Goal: Task Accomplishment & Management: Manage account settings

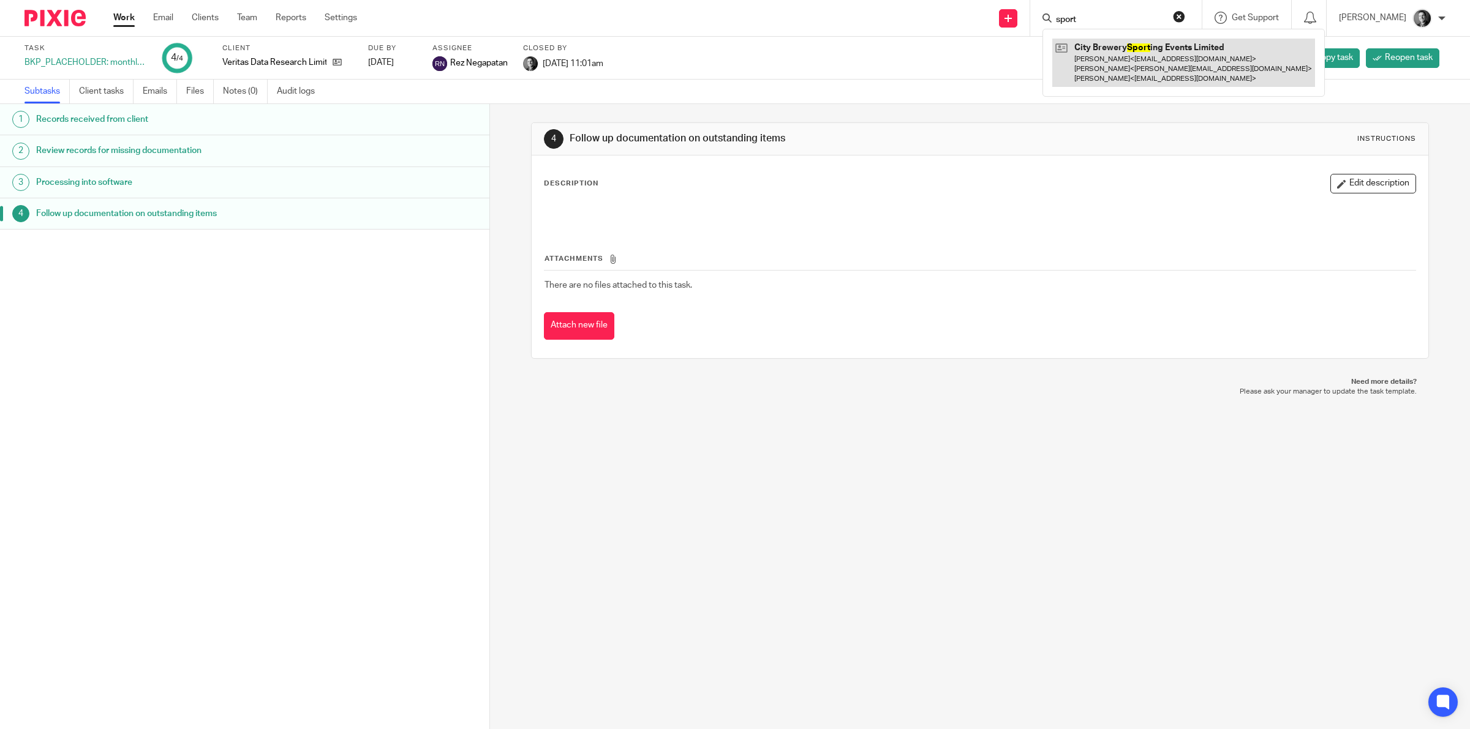
type input "sport"
click at [1150, 47] on link at bounding box center [1183, 63] width 263 height 48
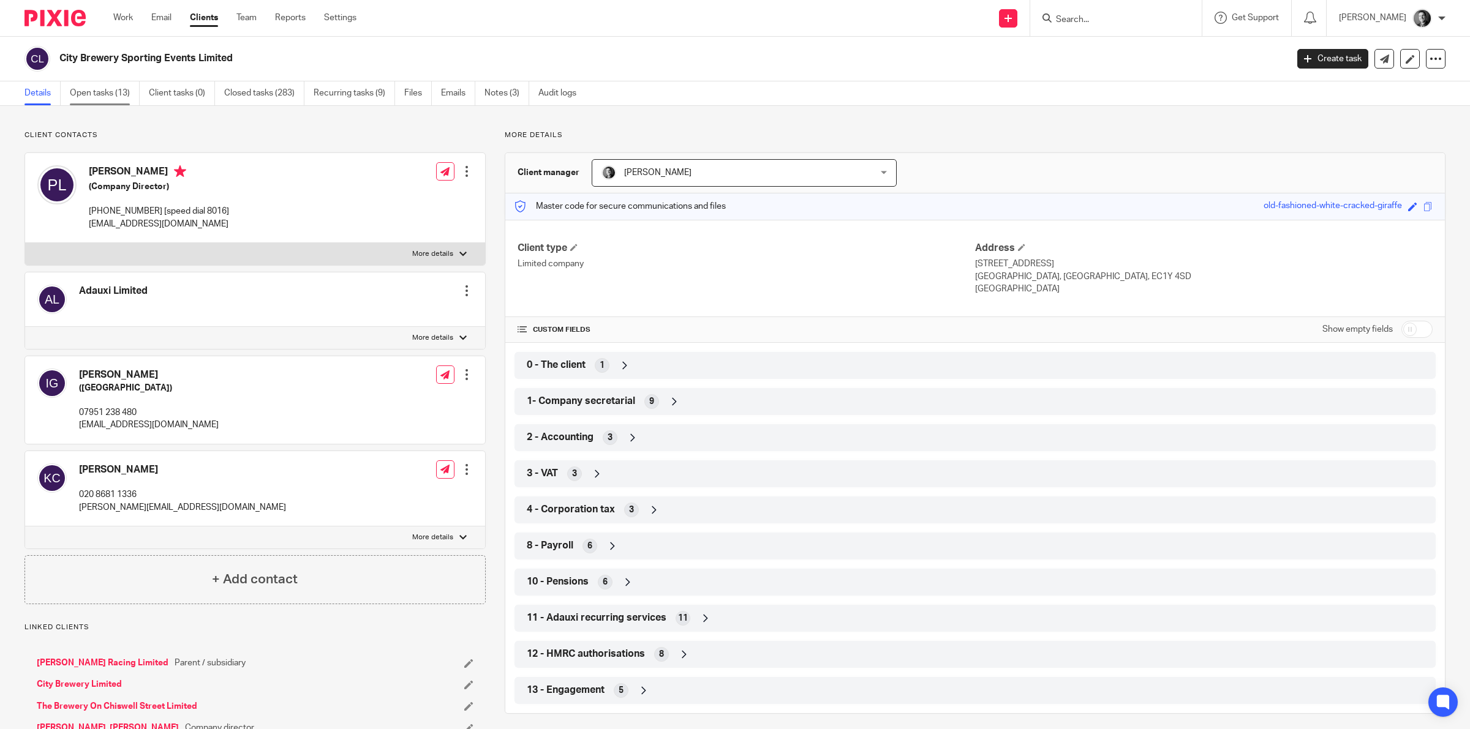
click at [103, 93] on link "Open tasks (13)" at bounding box center [105, 93] width 70 height 24
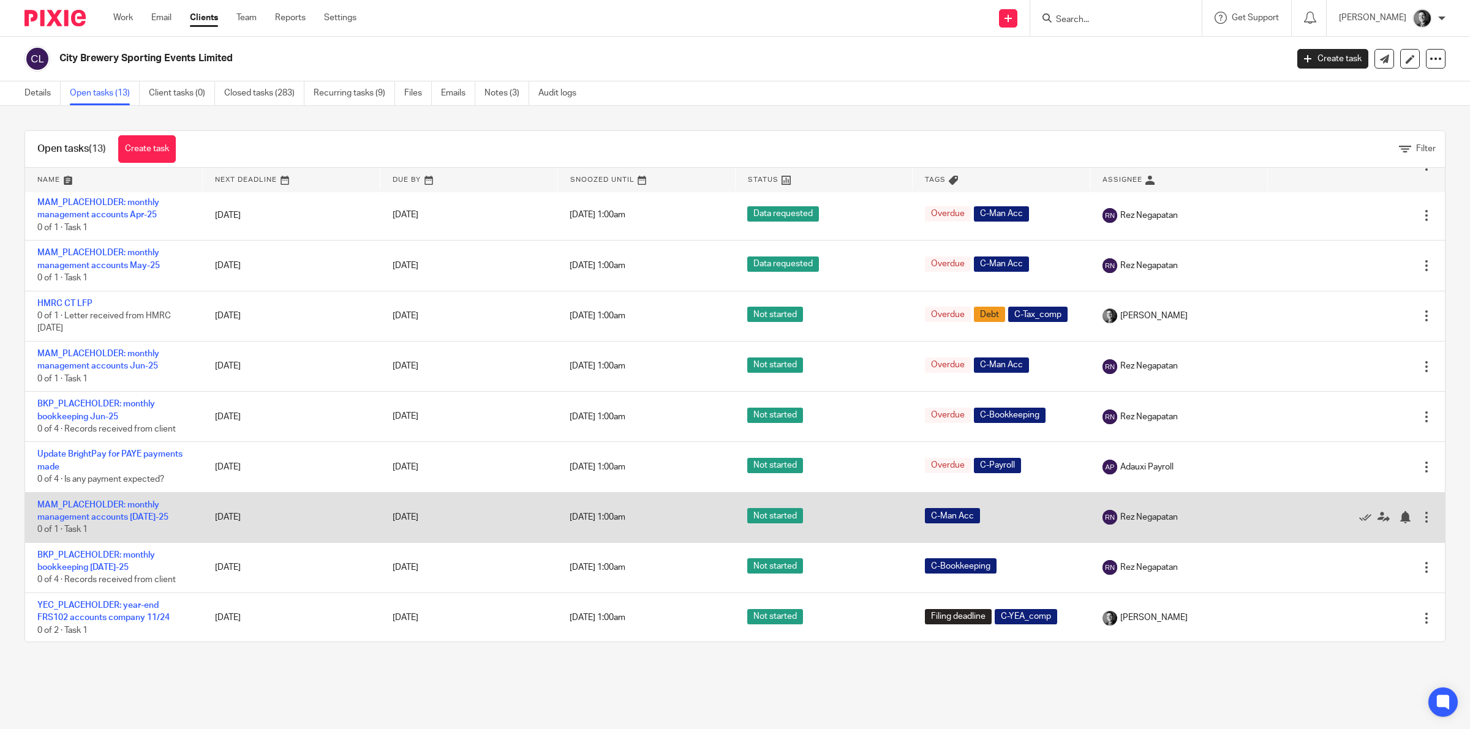
scroll to position [204, 0]
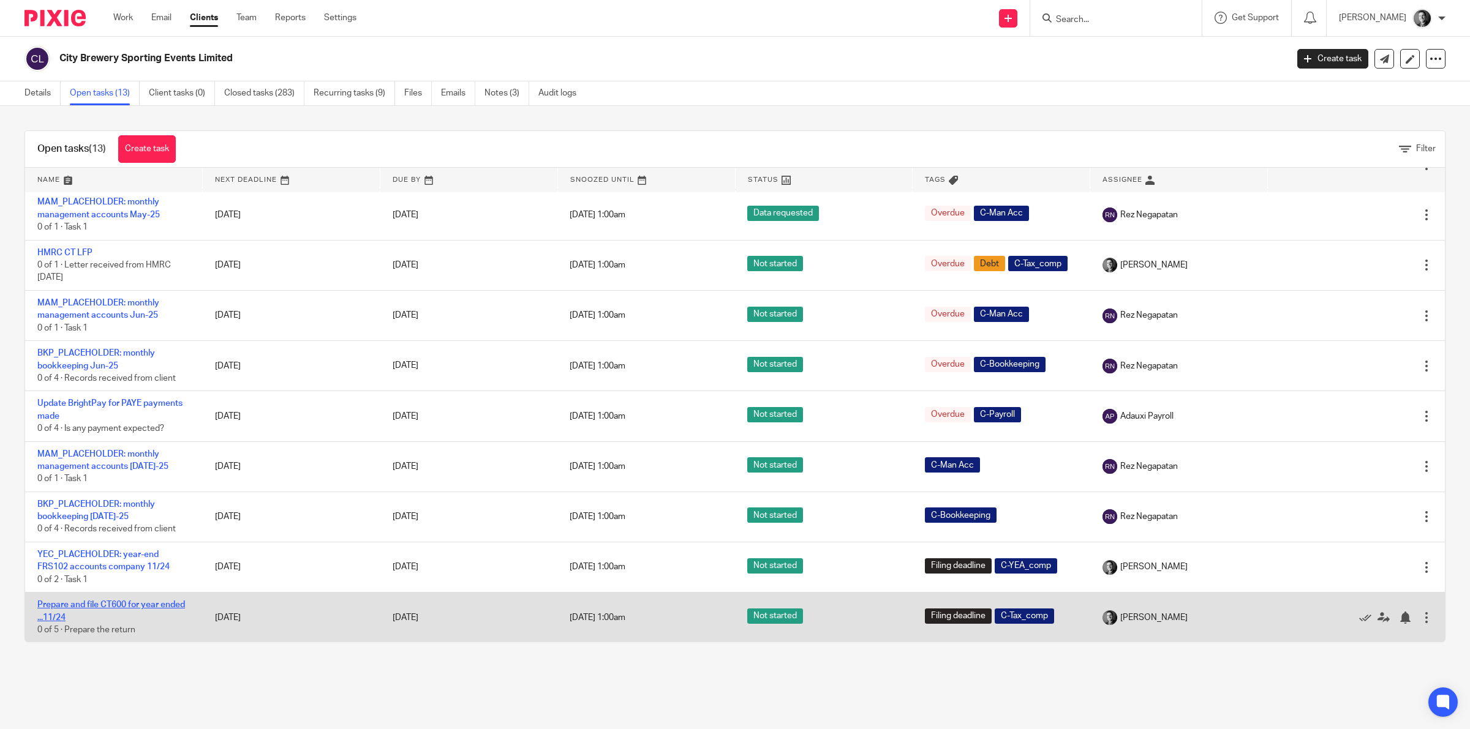
click at [108, 602] on link "Prepare and file CT600 for year ended ...11/24" at bounding box center [111, 611] width 148 height 21
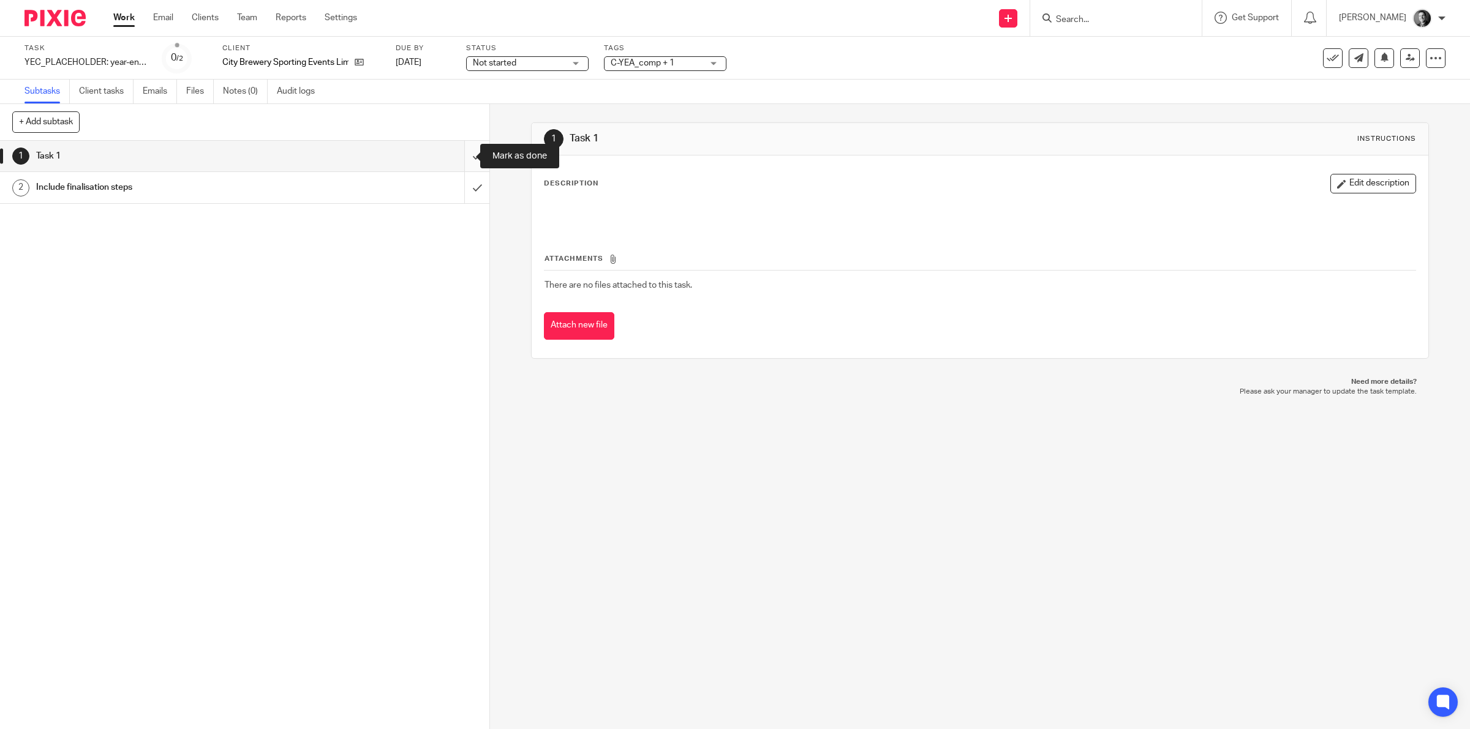
click at [459, 157] on input "submit" at bounding box center [244, 156] width 489 height 31
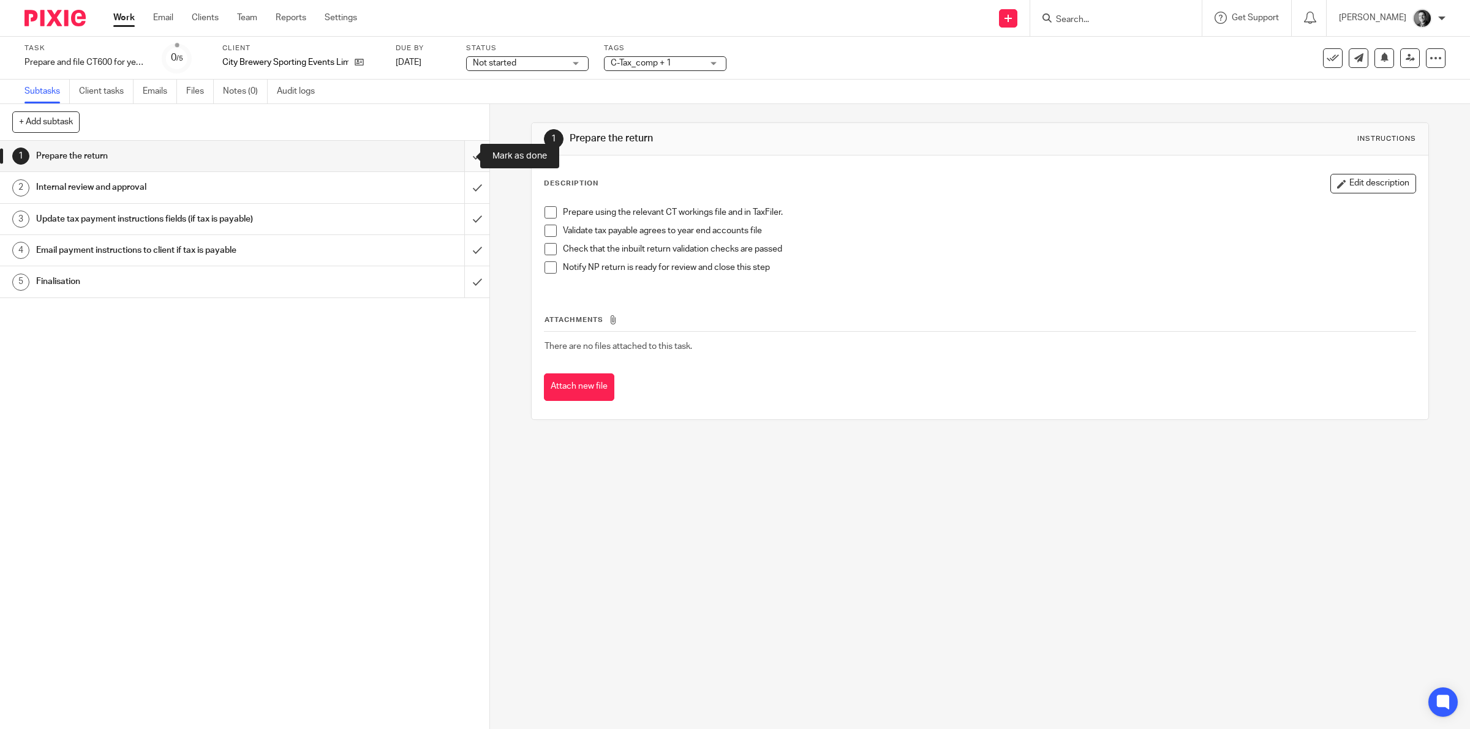
click at [460, 159] on input "submit" at bounding box center [244, 156] width 489 height 31
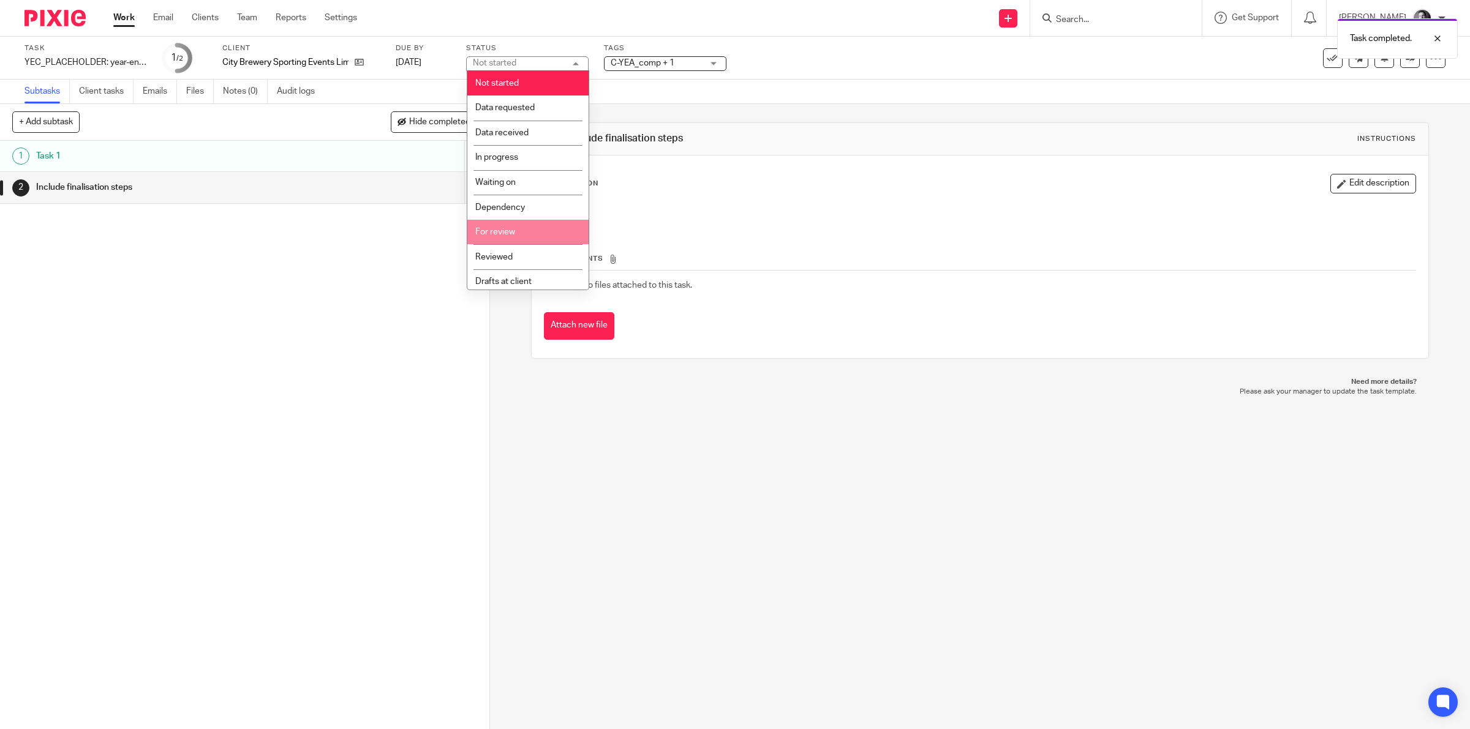
scroll to position [28, 0]
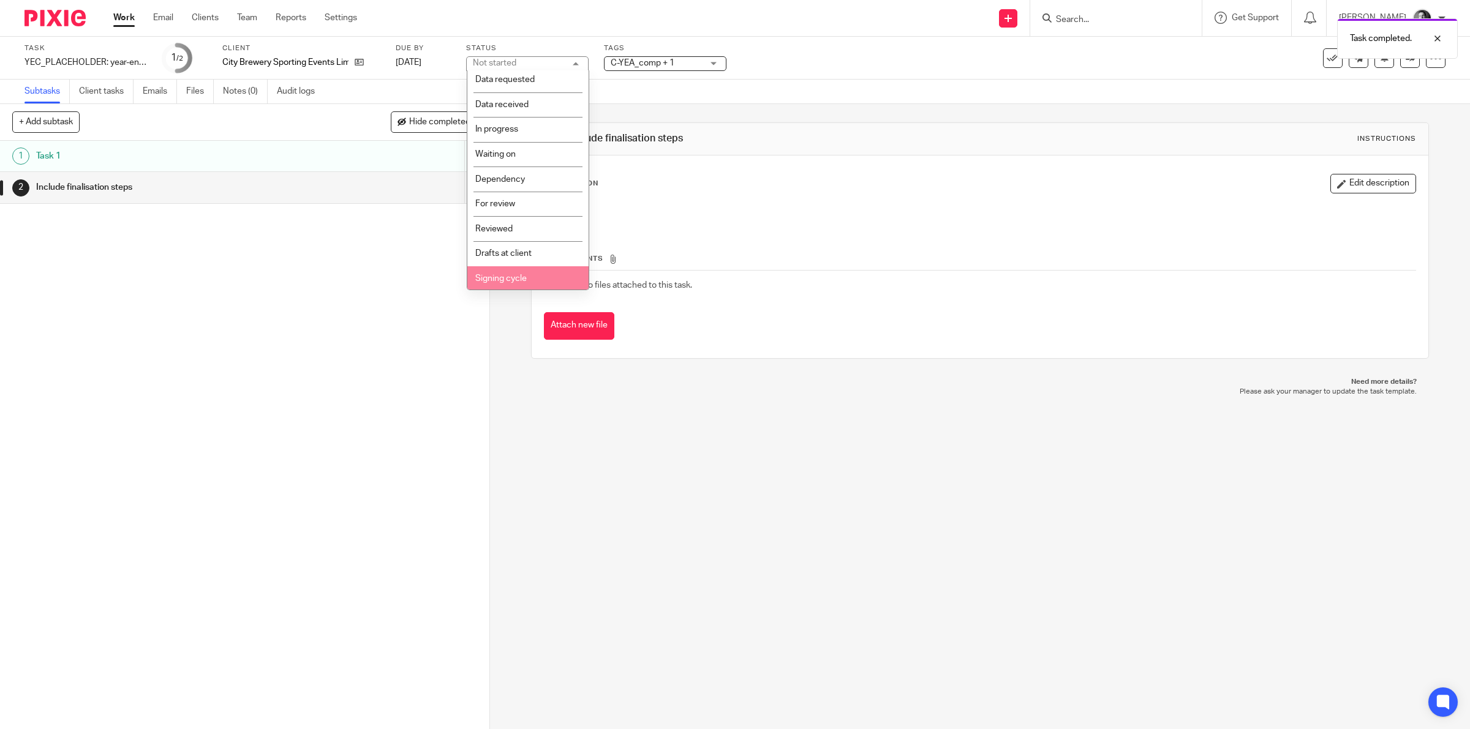
click at [538, 273] on li "Signing cycle" at bounding box center [527, 278] width 121 height 25
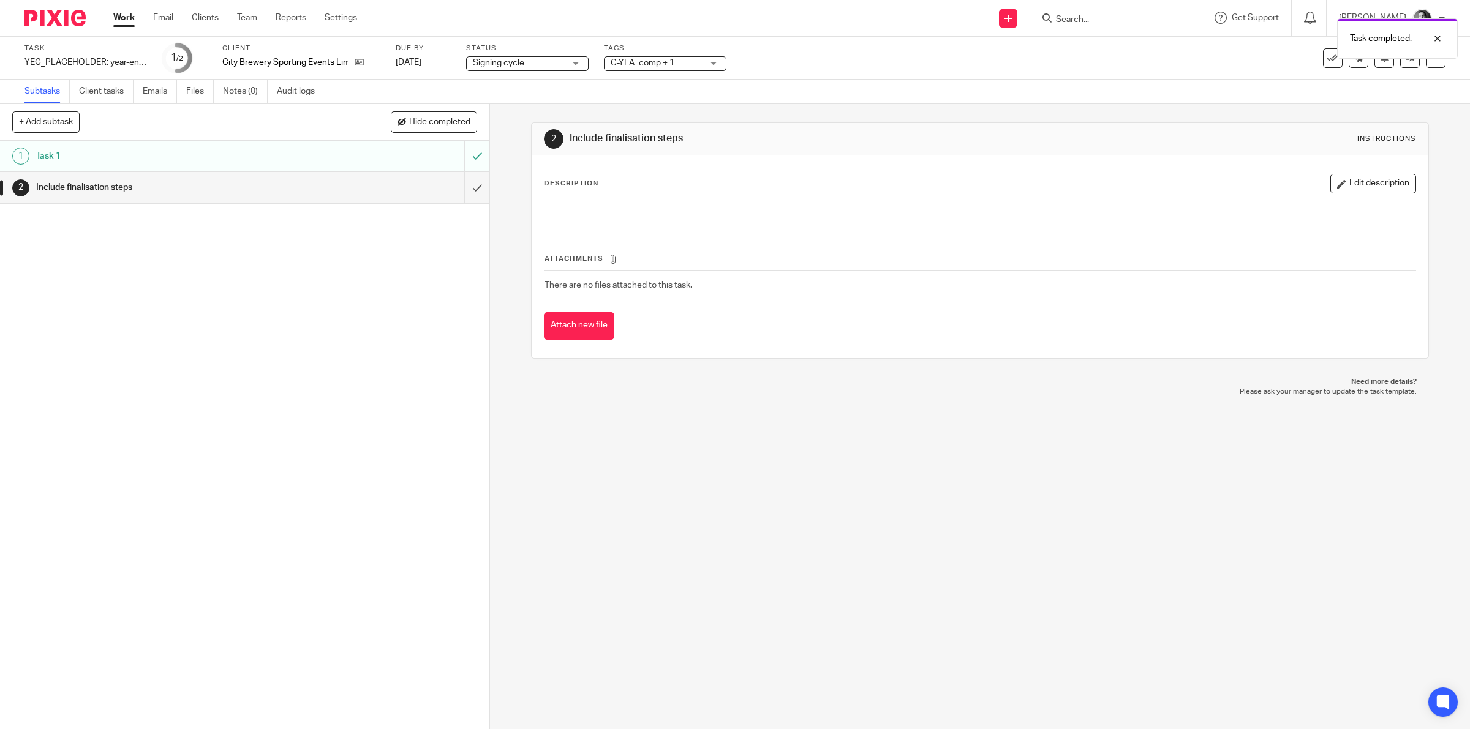
click at [807, 78] on div "Task YEC_PLACEHOLDER: year-end FRS102 accounts company 11/24 Save YEC_PLACEHOLD…" at bounding box center [735, 58] width 1470 height 43
click at [1440, 37] on div at bounding box center [1428, 38] width 33 height 15
click at [1405, 61] on icon at bounding box center [1409, 57] width 9 height 9
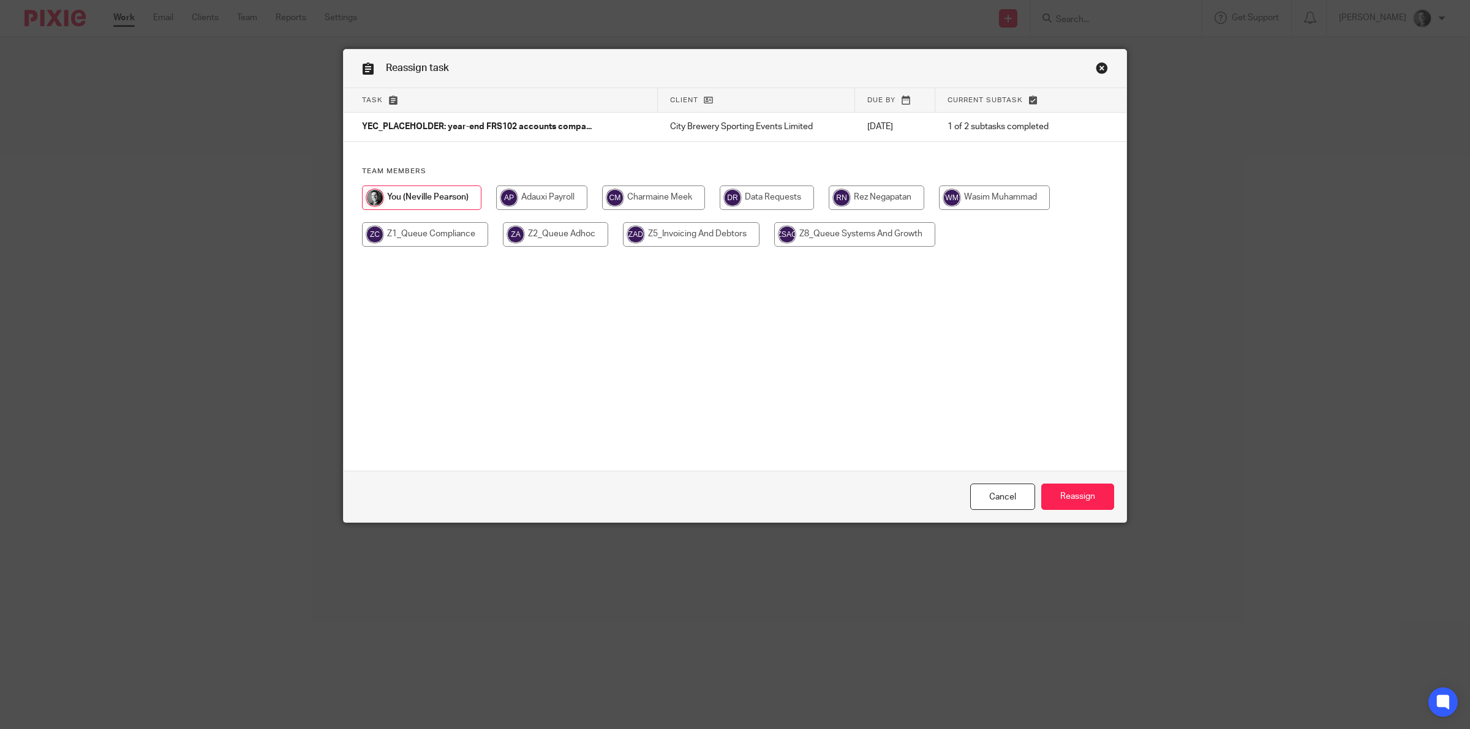
click at [698, 198] on input "radio" at bounding box center [653, 198] width 103 height 24
radio input "true"
click at [1045, 494] on input "Reassign" at bounding box center [1077, 497] width 73 height 26
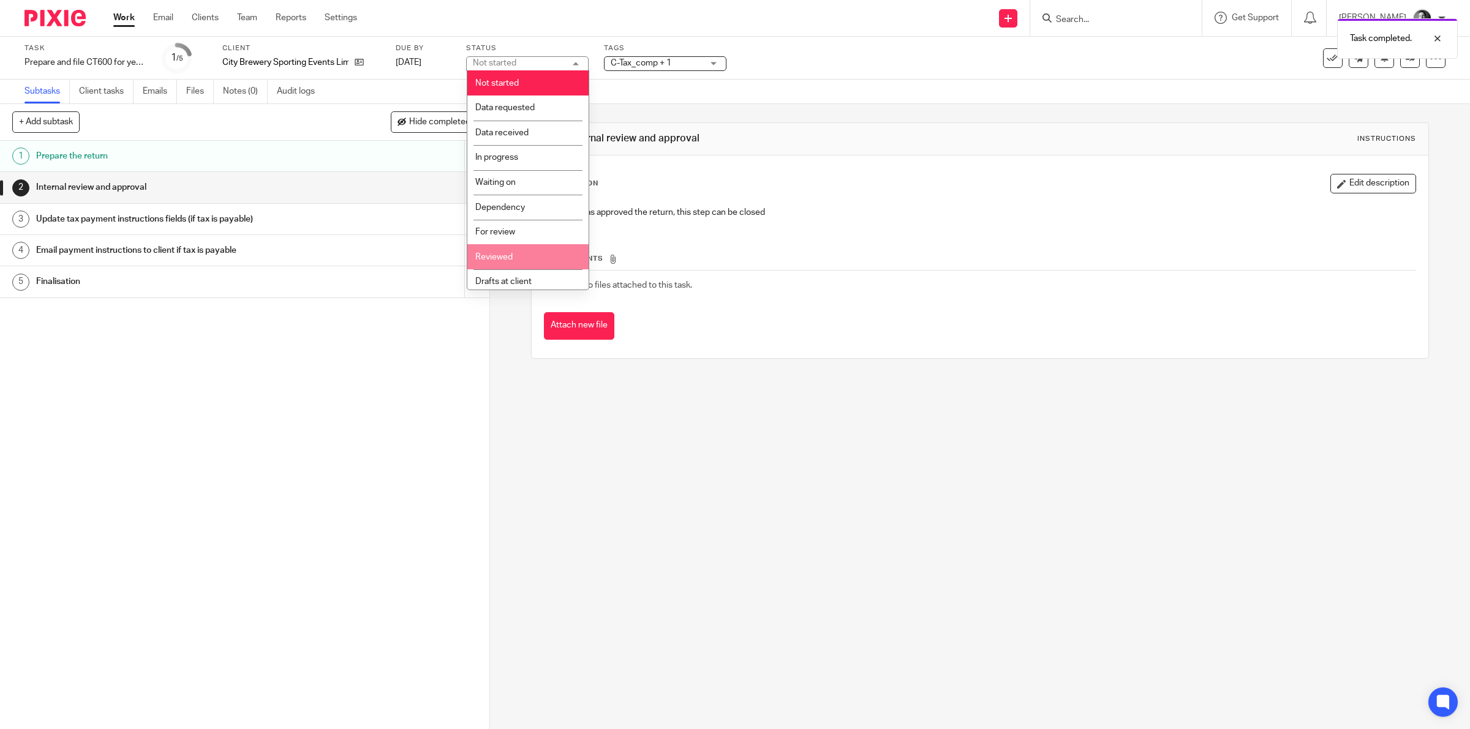
click at [512, 254] on li "Reviewed" at bounding box center [527, 256] width 121 height 25
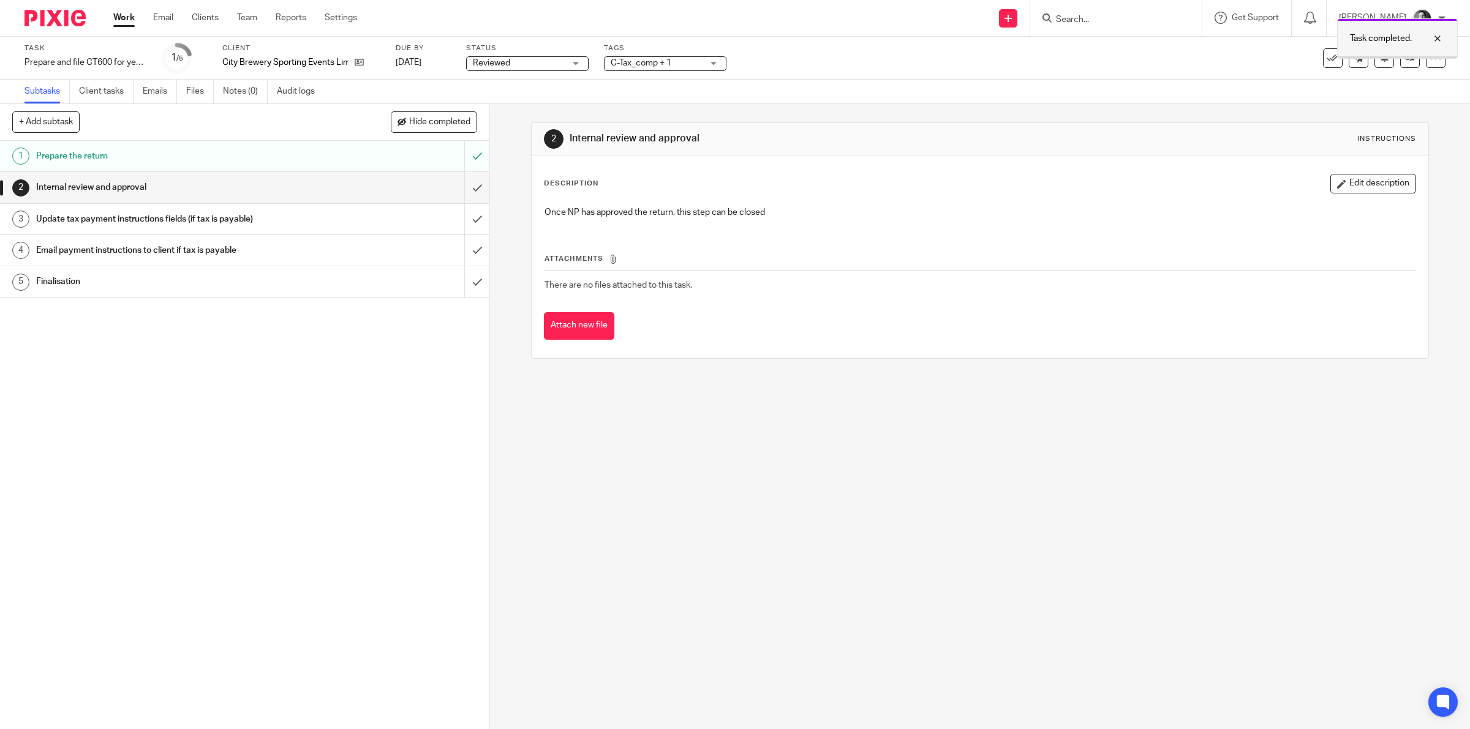
click at [1437, 39] on div at bounding box center [1428, 38] width 33 height 15
click at [451, 225] on input "submit" at bounding box center [244, 219] width 489 height 31
click at [460, 251] on input "submit" at bounding box center [244, 250] width 489 height 31
click at [1400, 63] on link at bounding box center [1410, 58] width 20 height 20
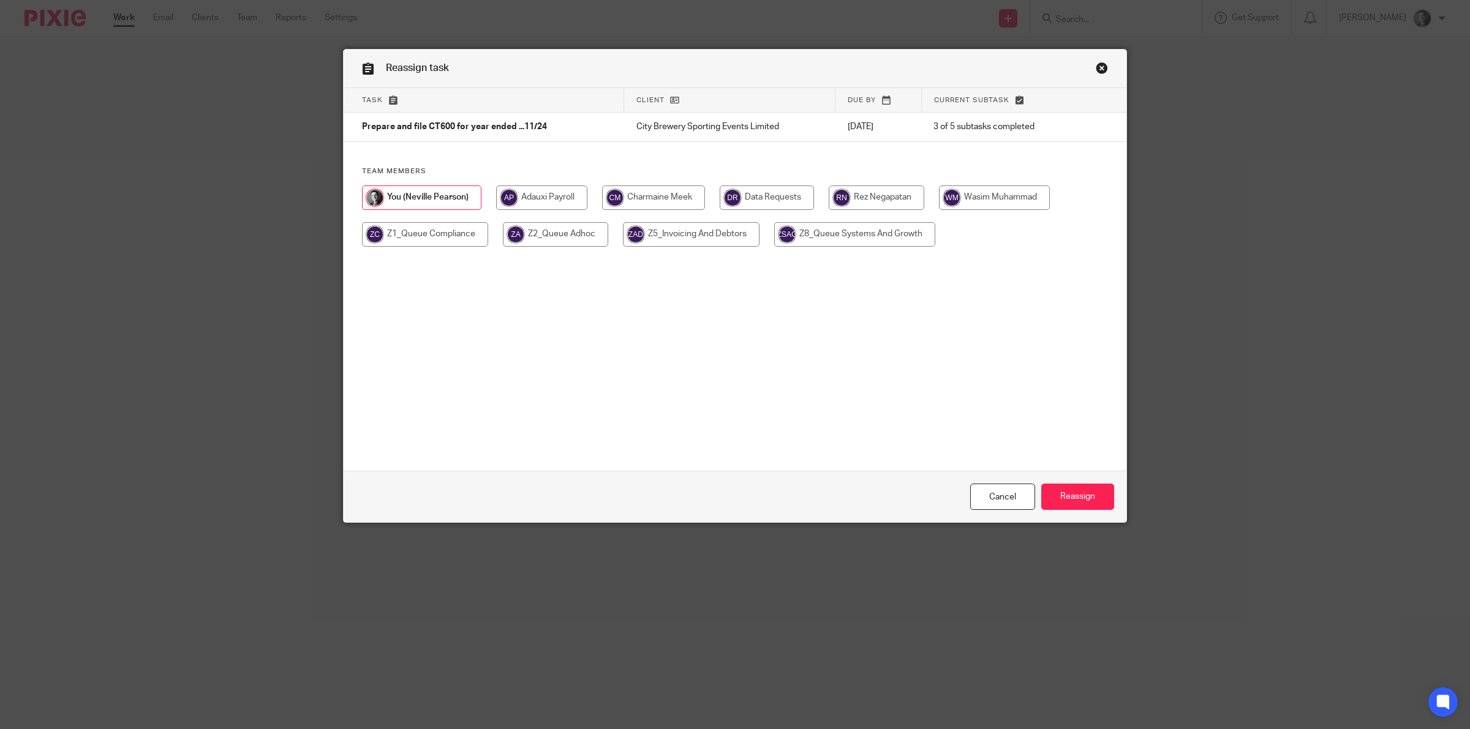
click at [983, 200] on input "radio" at bounding box center [994, 198] width 111 height 24
radio input "true"
click at [1072, 499] on input "Reassign" at bounding box center [1077, 497] width 73 height 26
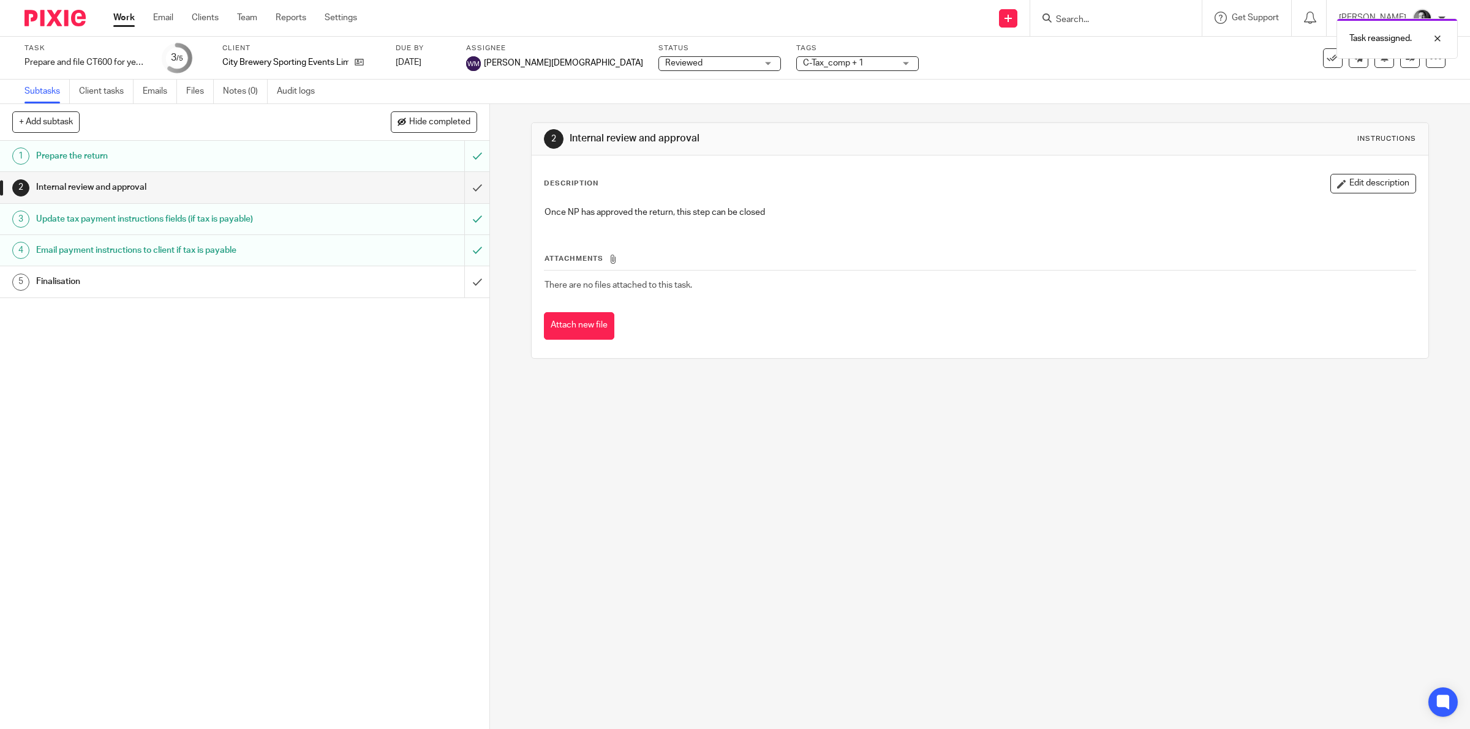
click at [1077, 9] on div at bounding box center [1115, 18] width 171 height 36
click at [1077, 15] on div "Task reassigned." at bounding box center [1096, 35] width 723 height 47
click at [1066, 15] on input "Search" at bounding box center [1110, 20] width 110 height 11
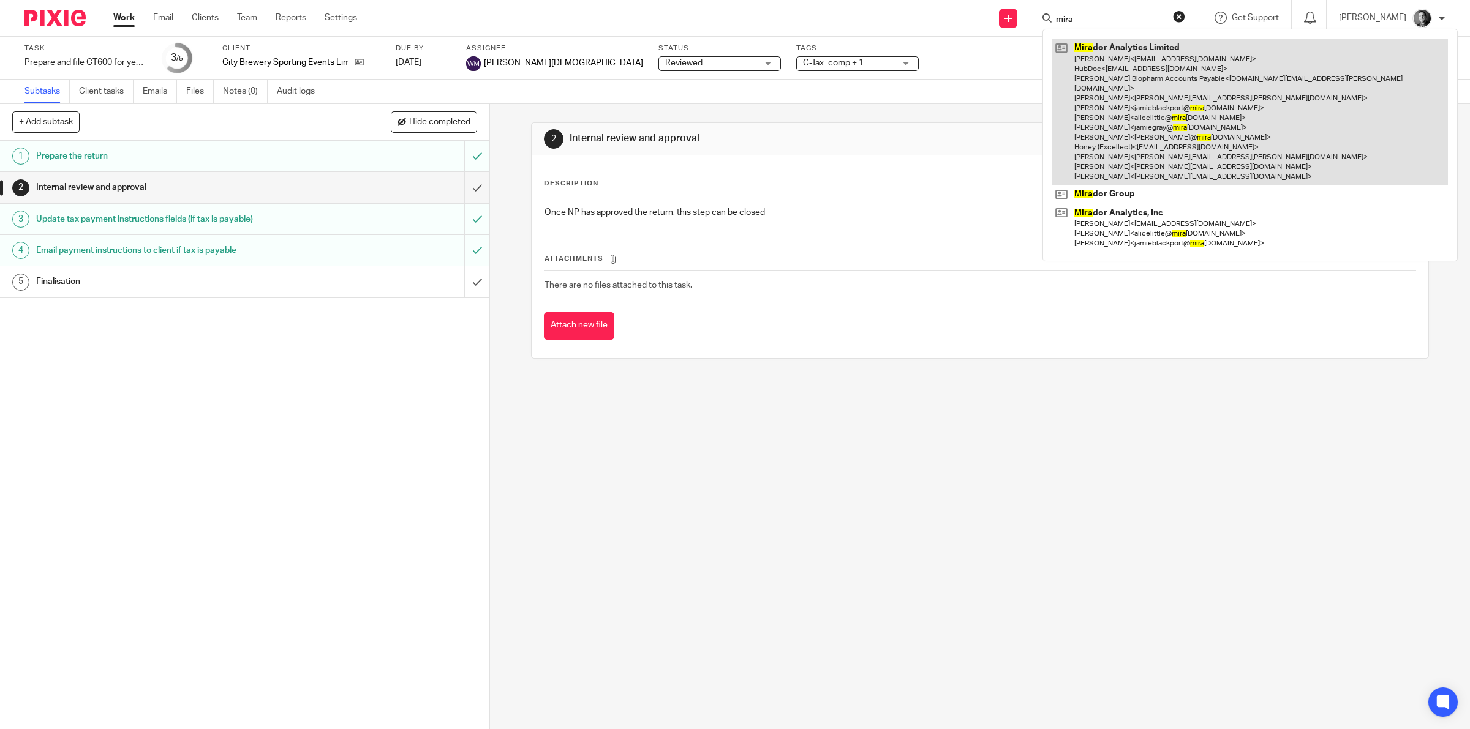
type input "mira"
click at [1140, 72] on link at bounding box center [1250, 112] width 396 height 146
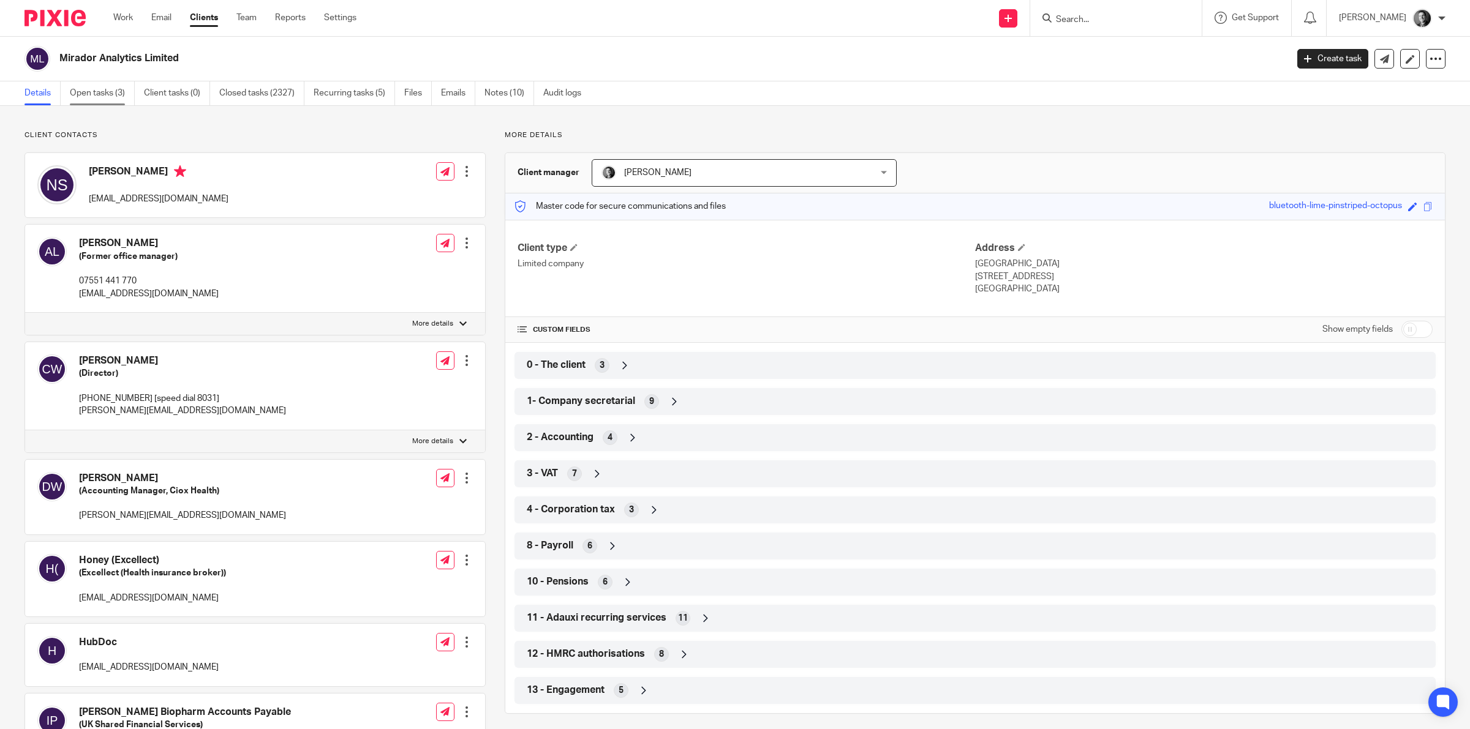
click at [115, 96] on link "Open tasks (3)" at bounding box center [102, 93] width 65 height 24
